Goal: Task Accomplishment & Management: Use online tool/utility

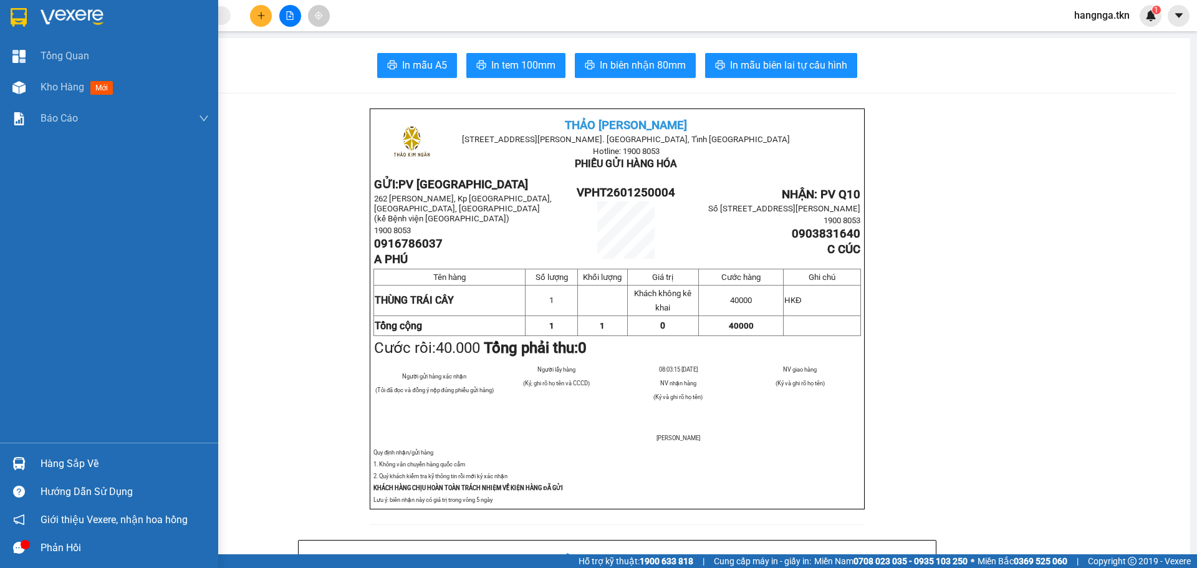
click at [13, 12] on img at bounding box center [19, 17] width 16 height 19
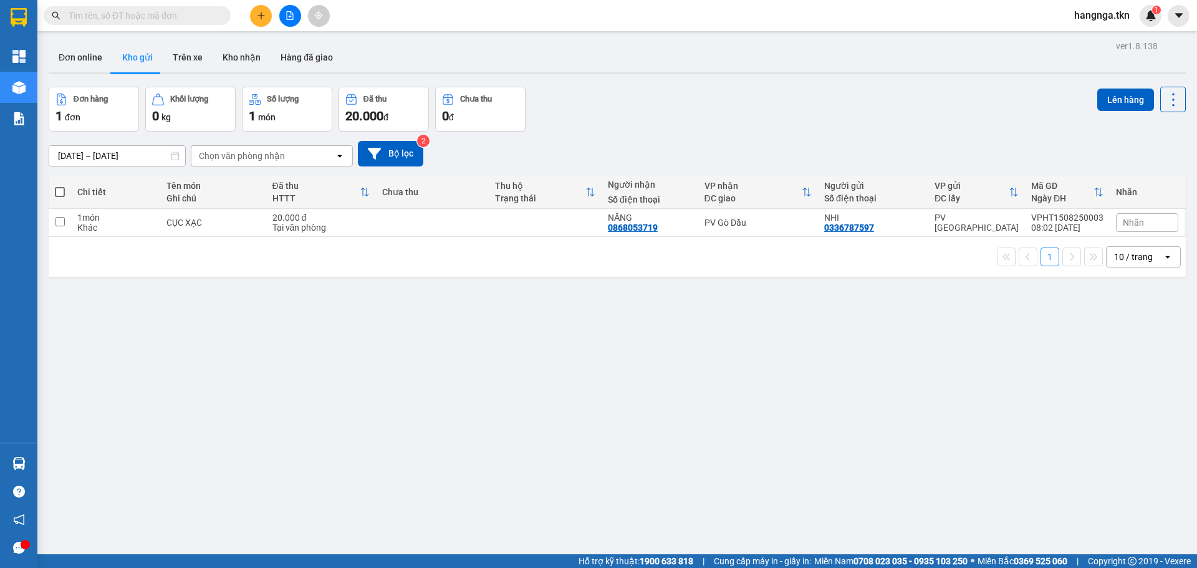
click at [145, 62] on button "Kho gửi" at bounding box center [137, 57] width 51 height 30
click at [206, 50] on button "Trên xe" at bounding box center [188, 57] width 50 height 30
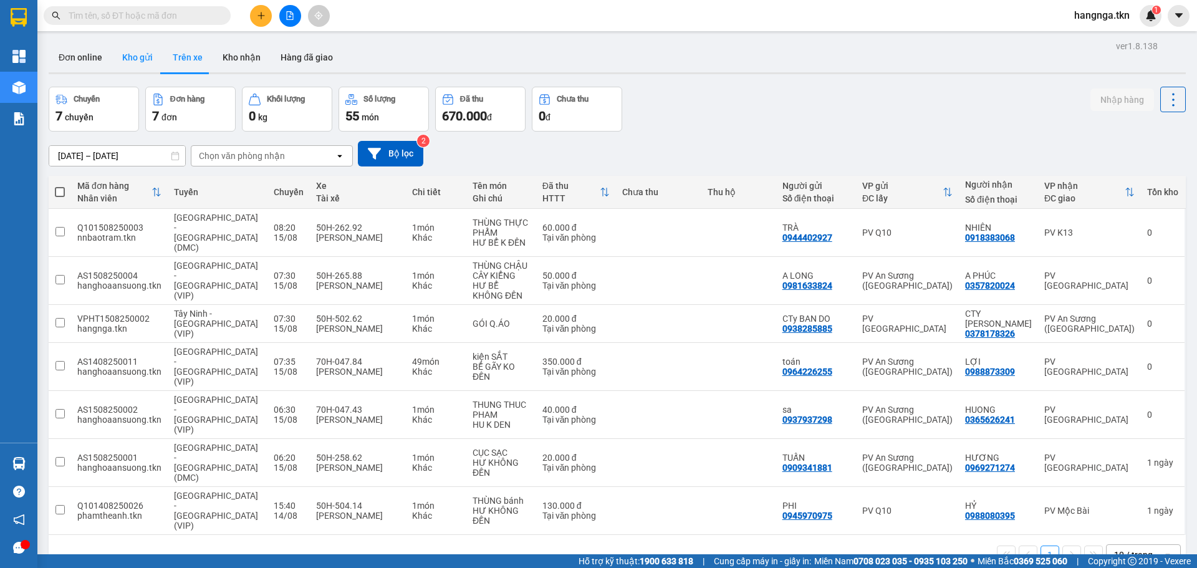
click at [147, 59] on button "Kho gửi" at bounding box center [137, 57] width 51 height 30
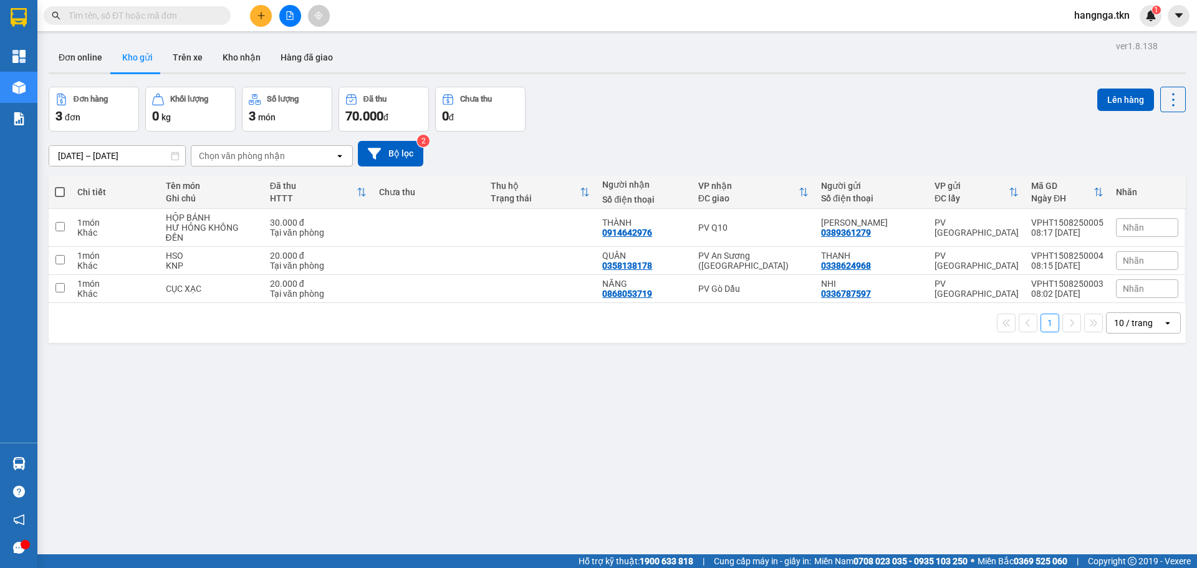
drag, startPoint x: 886, startPoint y: 400, endPoint x: 879, endPoint y: 400, distance: 6.9
click at [887, 400] on div "ver 1.8.138 Đơn online Kho gửi Trên xe Kho nhận Hàng đã giao Đơn hàng 3 đơn Khố…" at bounding box center [617, 321] width 1147 height 568
click at [221, 218] on div "HỘP BÁNH" at bounding box center [212, 218] width 92 height 10
checkbox input "true"
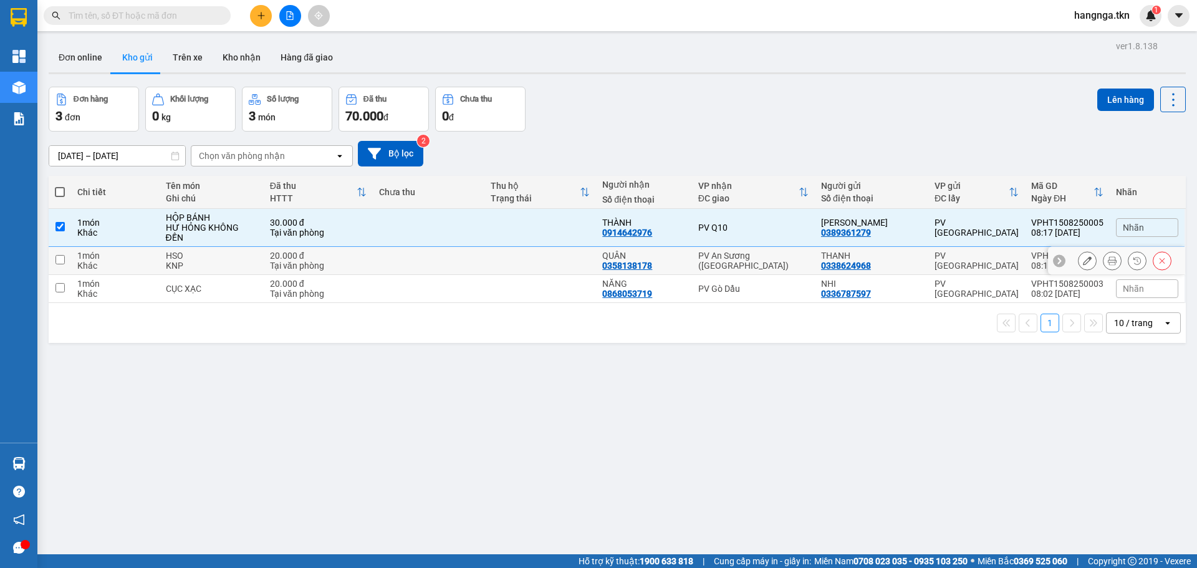
click at [221, 251] on div "HSO" at bounding box center [212, 256] width 92 height 10
checkbox input "true"
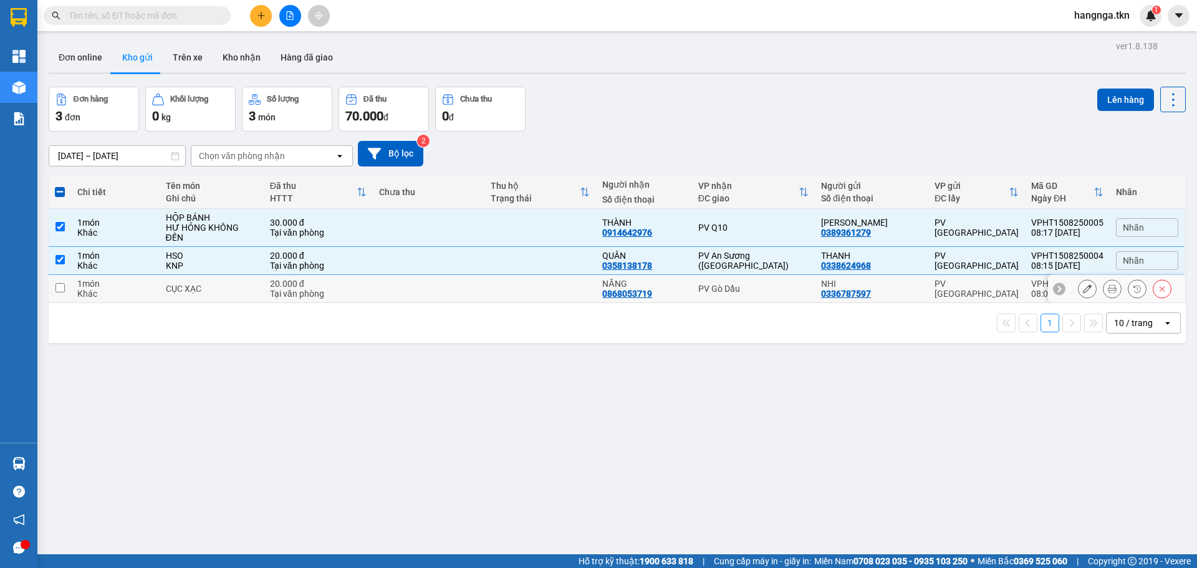
click at [219, 284] on td "CỤC XẠC" at bounding box center [212, 289] width 104 height 28
checkbox input "true"
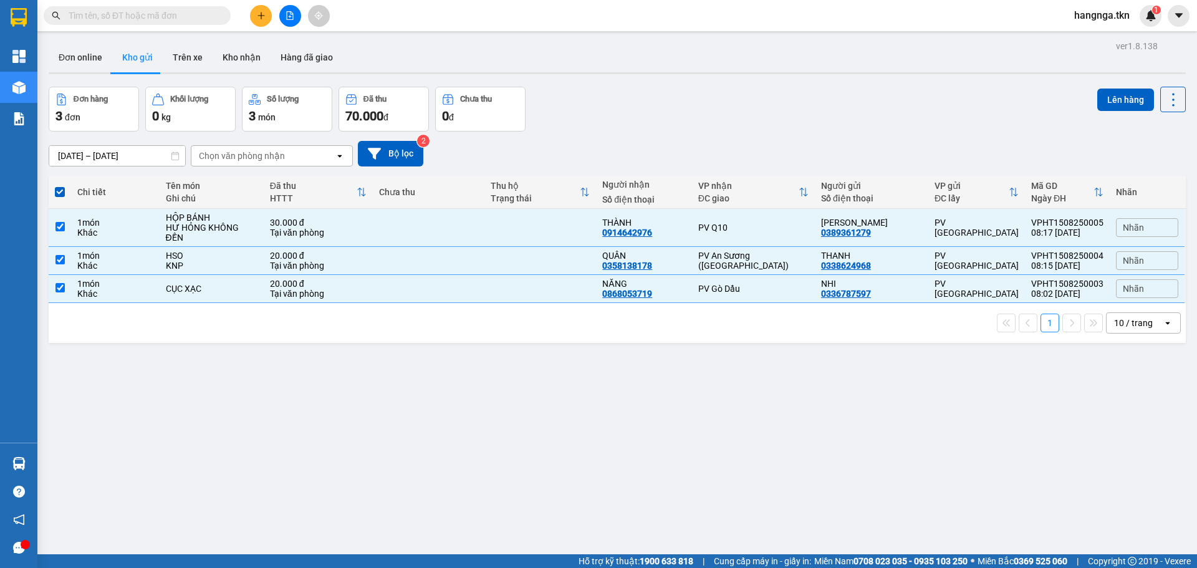
click at [1097, 111] on div "Lên hàng" at bounding box center [1141, 100] width 89 height 26
click at [1046, 144] on div "[DATE] – [DATE] Press the down arrow key to interact with the calendar and sele…" at bounding box center [617, 154] width 1137 height 26
click at [67, 219] on td at bounding box center [60, 228] width 22 height 38
checkbox input "false"
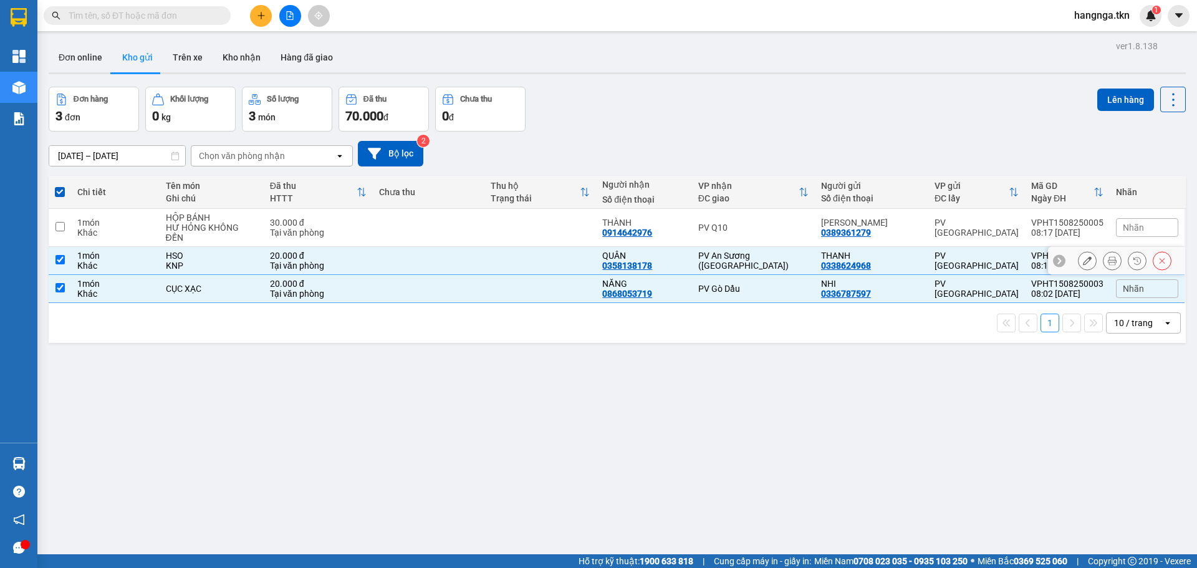
click at [59, 247] on td at bounding box center [60, 261] width 22 height 28
checkbox input "false"
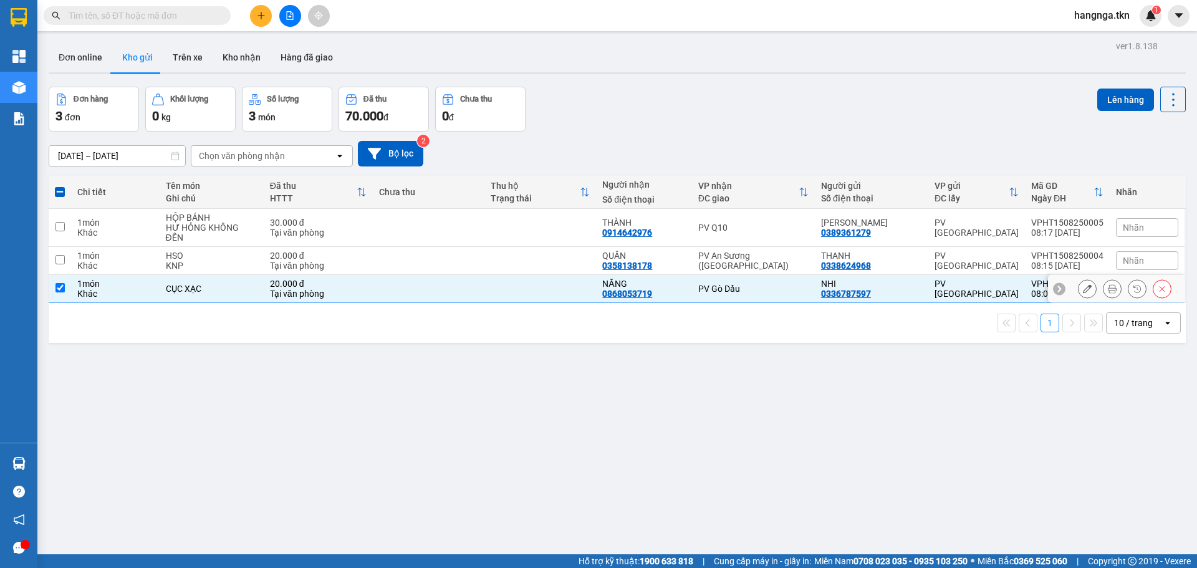
click at [58, 283] on input "checkbox" at bounding box center [59, 287] width 9 height 9
checkbox input "false"
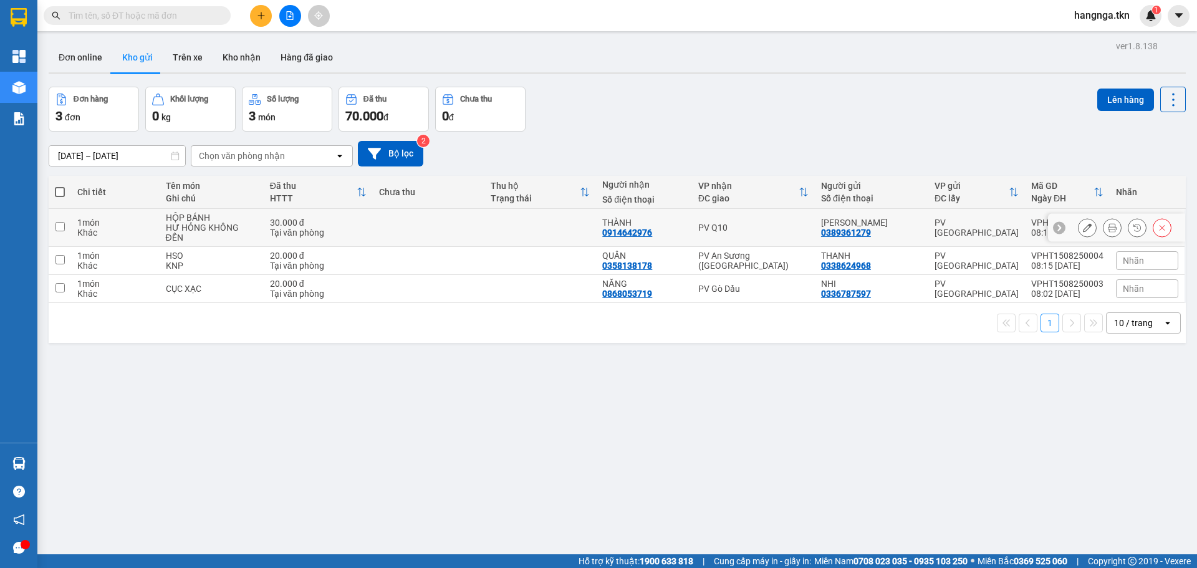
click at [1140, 222] on div at bounding box center [1125, 227] width 94 height 19
click at [1123, 226] on span "Nhãn" at bounding box center [1133, 228] width 21 height 10
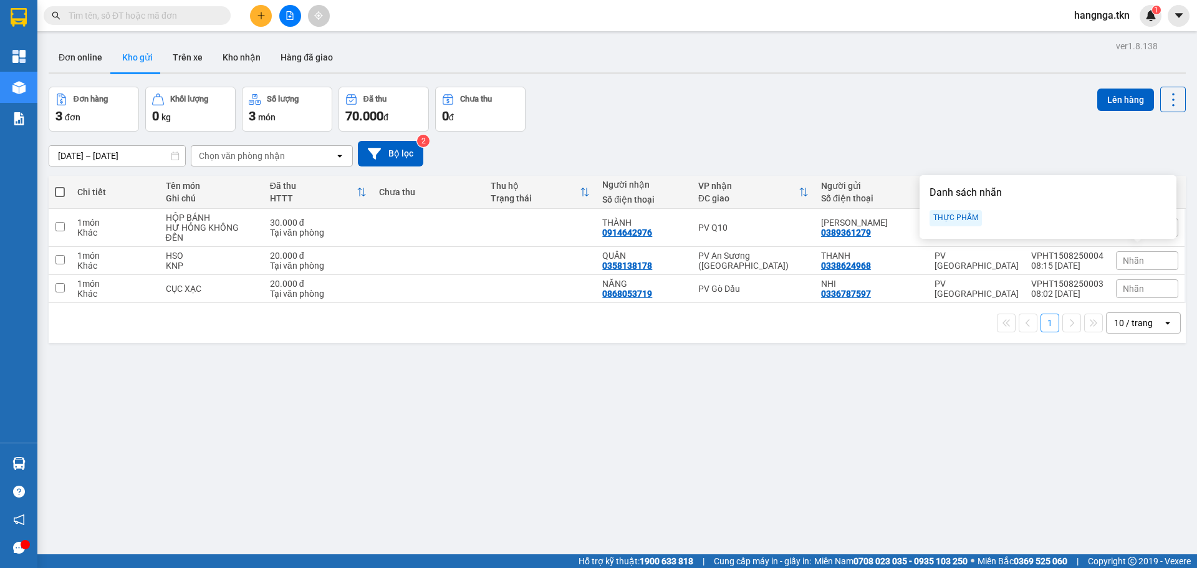
click at [935, 213] on div "THỰC PHẨM" at bounding box center [956, 218] width 52 height 16
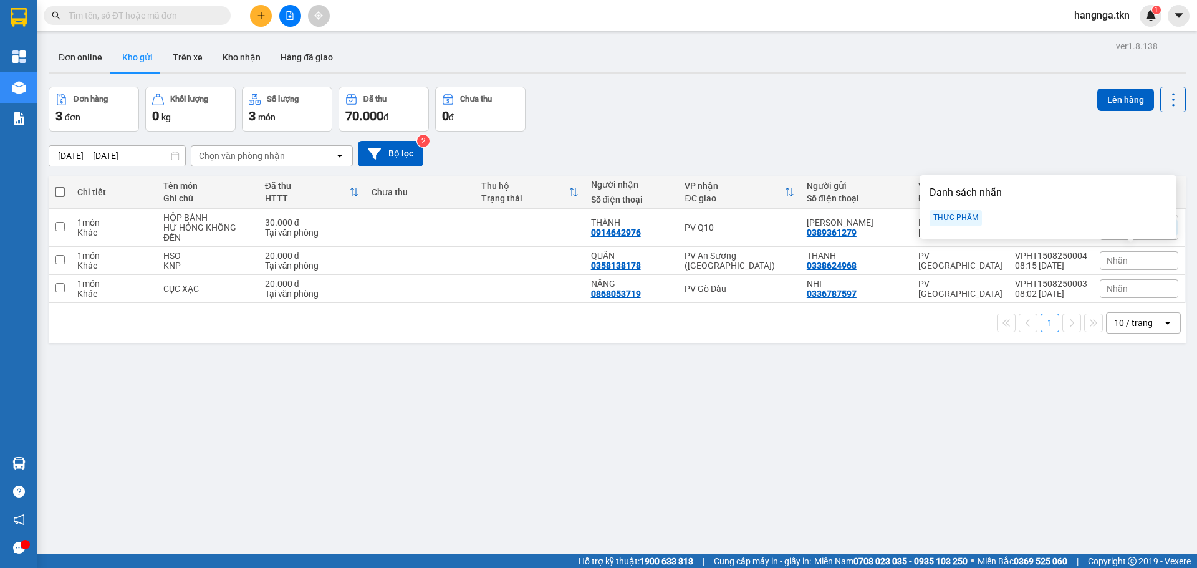
click at [815, 473] on div "ver 1.8.138 Đơn online Kho gửi Trên xe Kho nhận Hàng đã giao Đơn hàng 3 đơn Khố…" at bounding box center [617, 321] width 1147 height 568
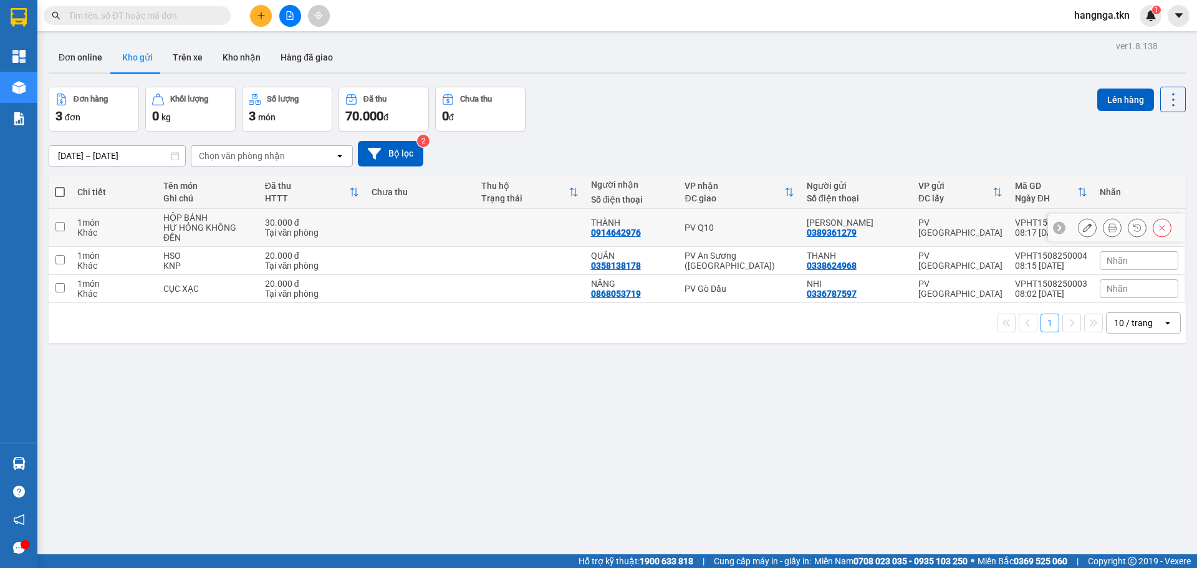
click at [64, 219] on td at bounding box center [60, 228] width 22 height 38
checkbox input "true"
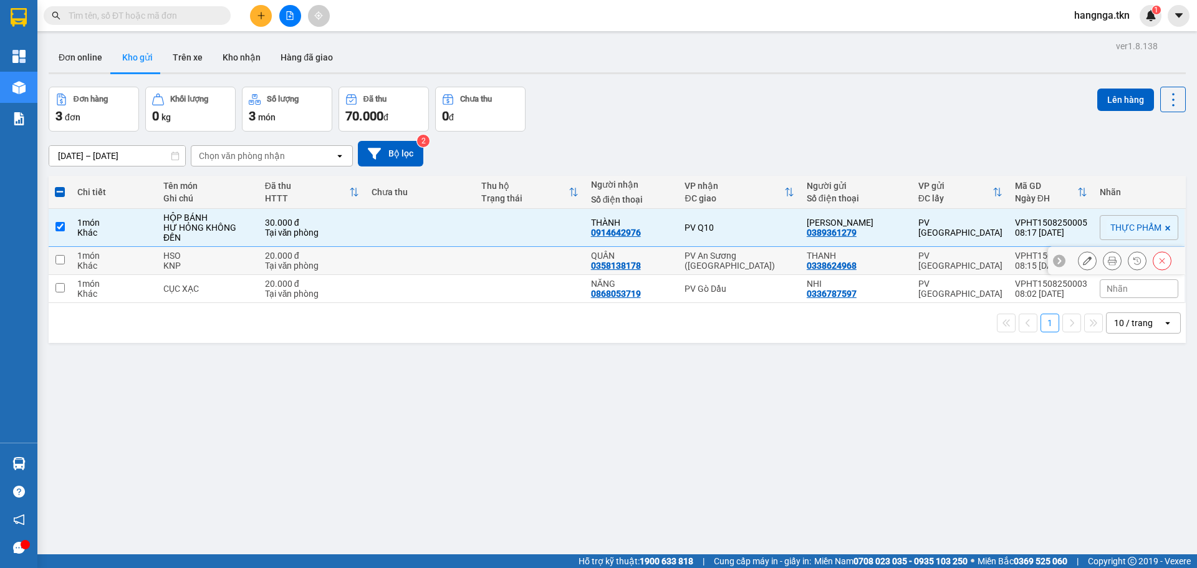
drag, startPoint x: 63, startPoint y: 262, endPoint x: 59, endPoint y: 284, distance: 22.1
click at [63, 262] on input "checkbox" at bounding box center [59, 259] width 9 height 9
checkbox input "true"
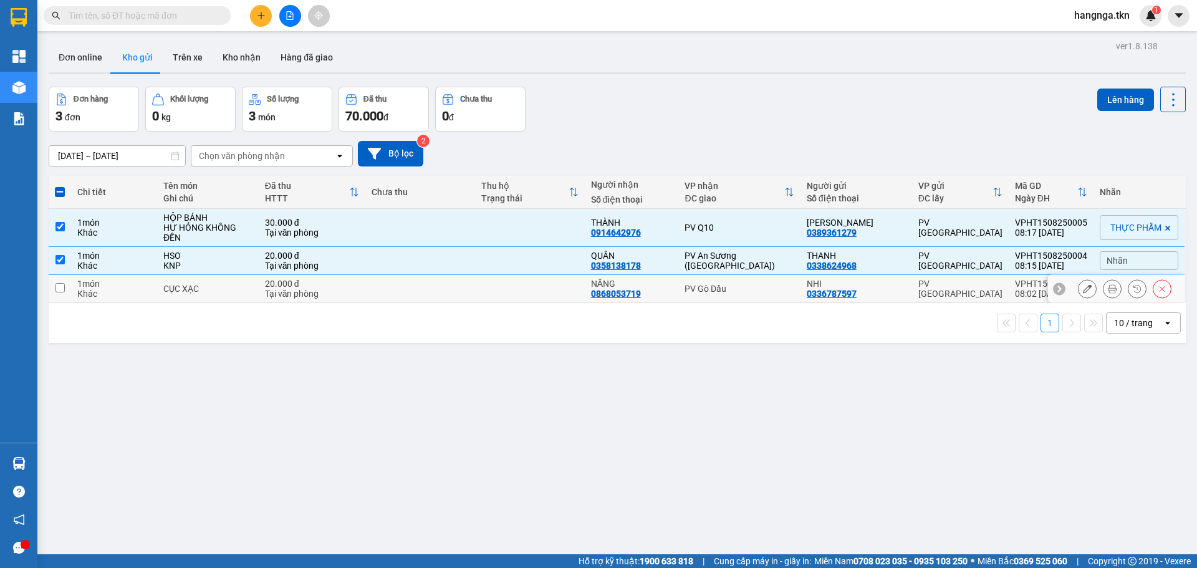
click at [59, 288] on input "checkbox" at bounding box center [59, 287] width 9 height 9
checkbox input "true"
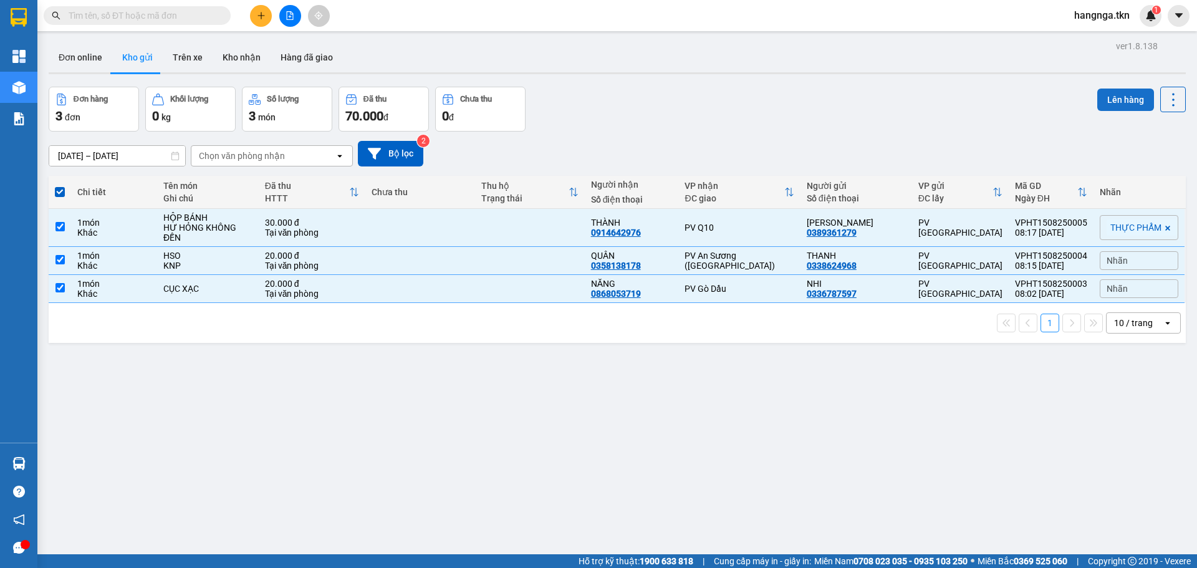
click at [1107, 106] on button "Lên hàng" at bounding box center [1125, 100] width 57 height 22
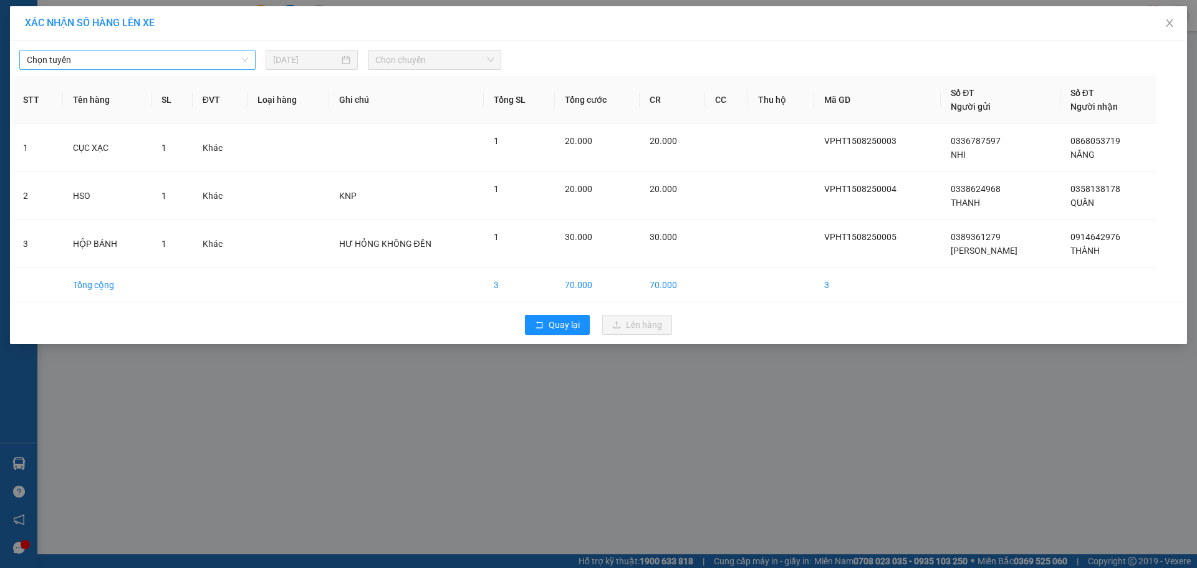
click at [168, 64] on span "Chọn tuyến" at bounding box center [137, 60] width 221 height 19
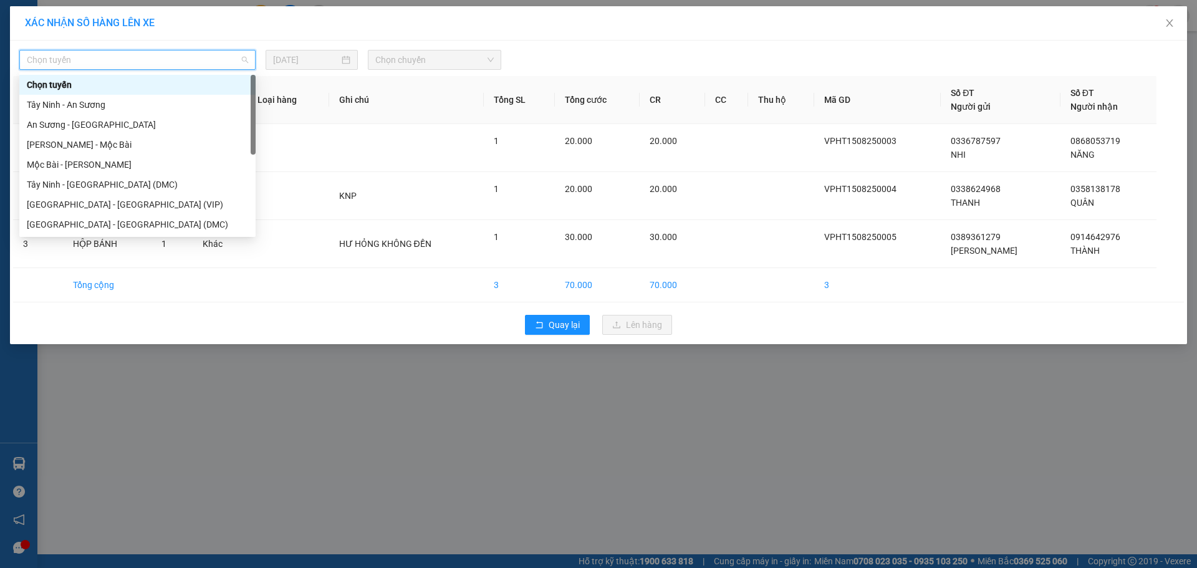
scroll to position [20, 0]
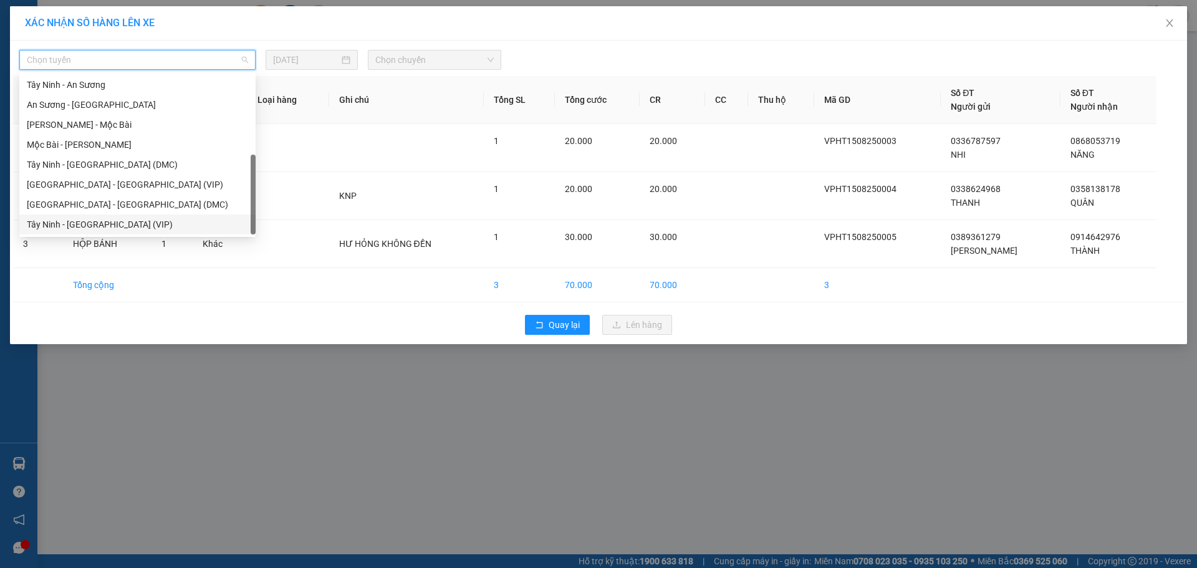
click at [156, 226] on div "Tây Ninh - [GEOGRAPHIC_DATA] (VIP)" at bounding box center [137, 225] width 221 height 14
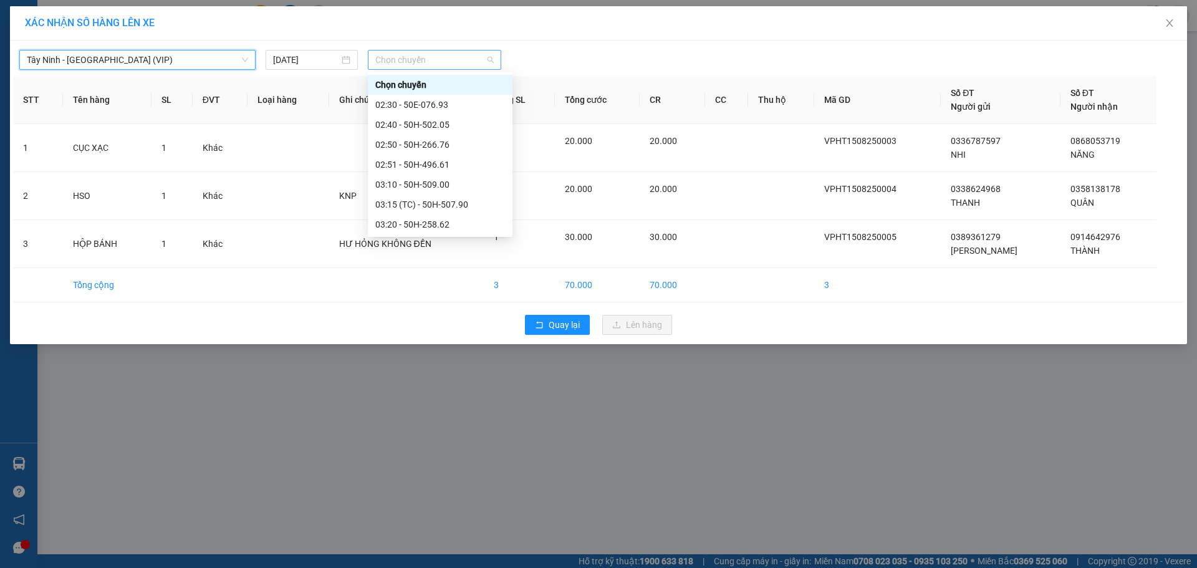
click at [429, 55] on span "Chọn chuyến" at bounding box center [434, 60] width 118 height 19
type input "502"
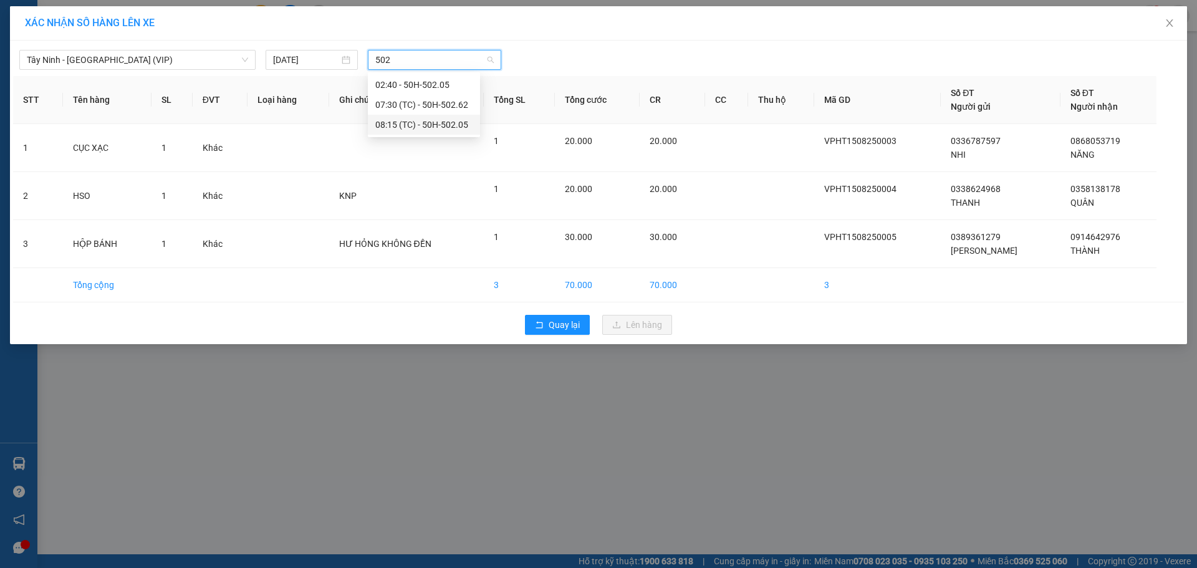
click at [440, 125] on div "08:15 (TC) - 50H-502.05" at bounding box center [423, 125] width 97 height 14
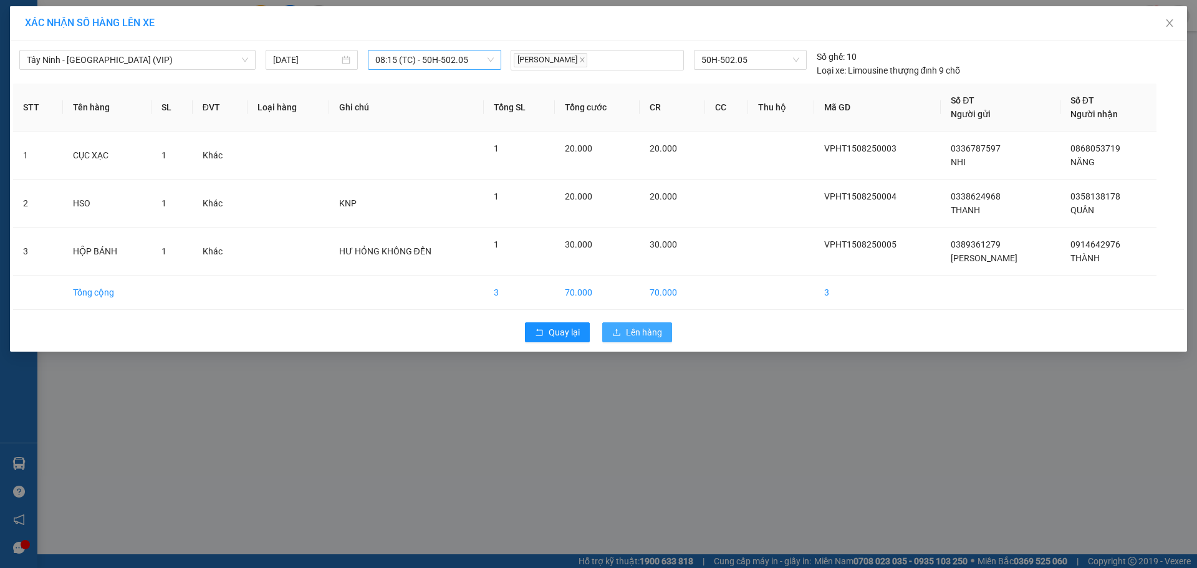
click at [660, 332] on span "Lên hàng" at bounding box center [644, 332] width 36 height 14
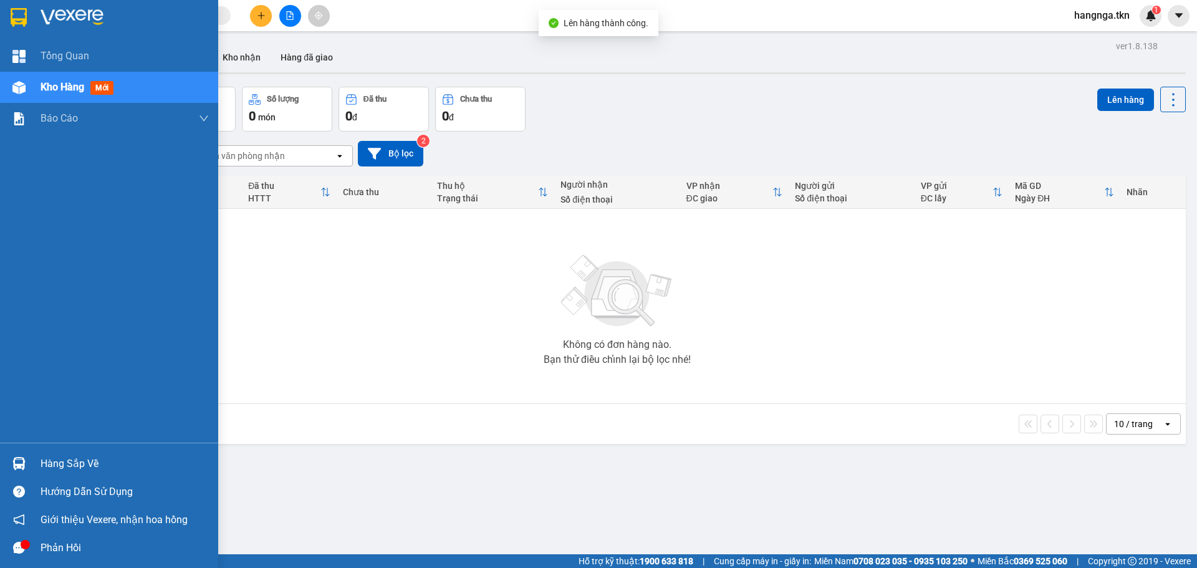
click at [28, 21] on div at bounding box center [19, 17] width 22 height 22
